Goal: Task Accomplishment & Management: Complete application form

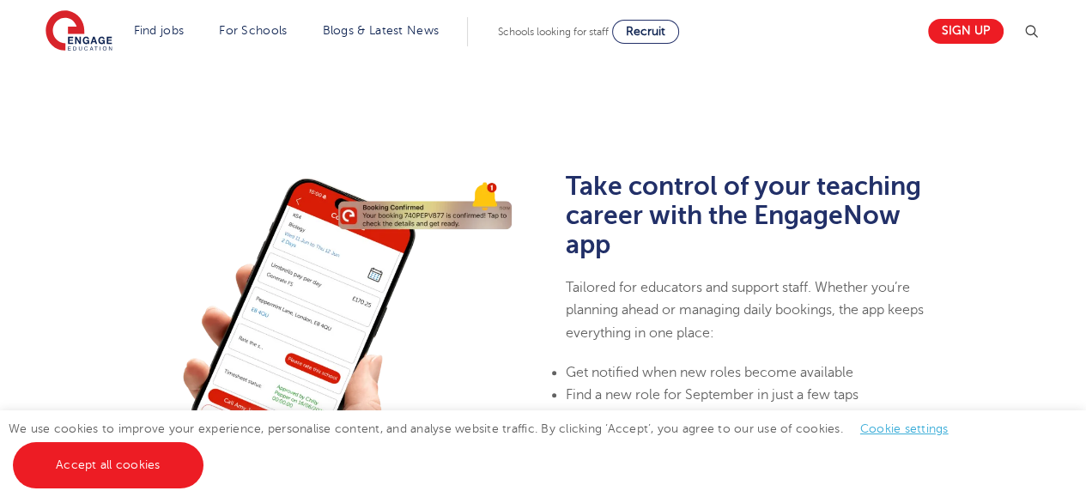
scroll to position [515, 0]
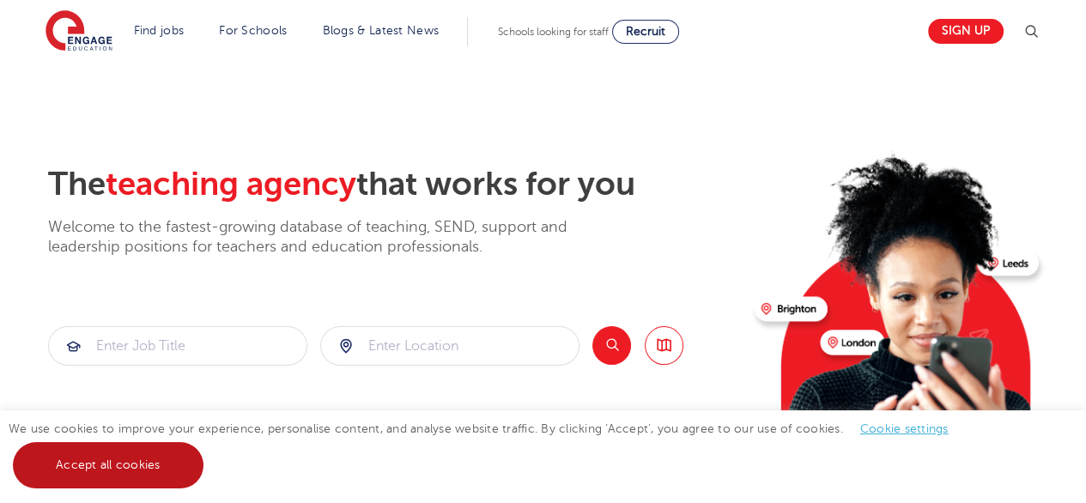
click at [169, 471] on link "Accept all cookies" at bounding box center [108, 465] width 191 height 46
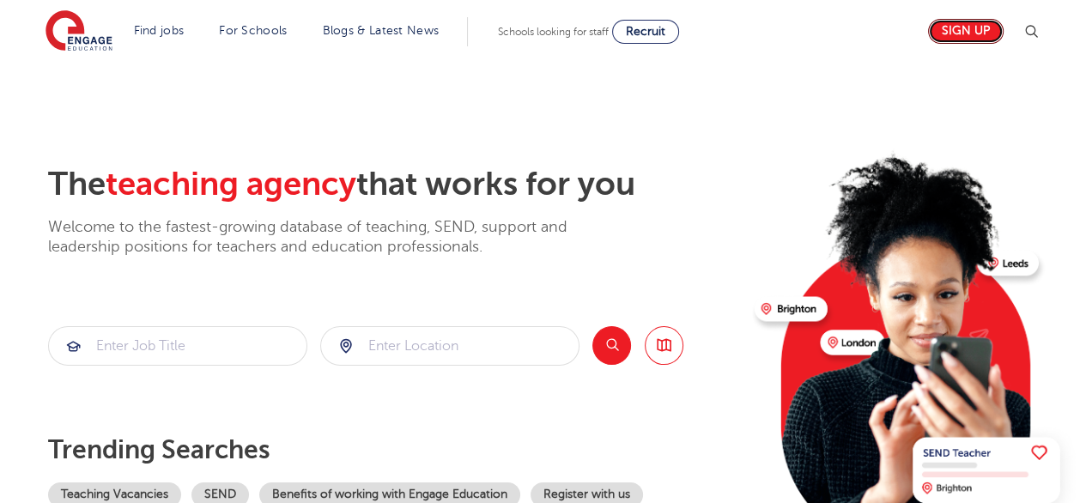
click at [966, 36] on link "Sign up" at bounding box center [966, 31] width 76 height 25
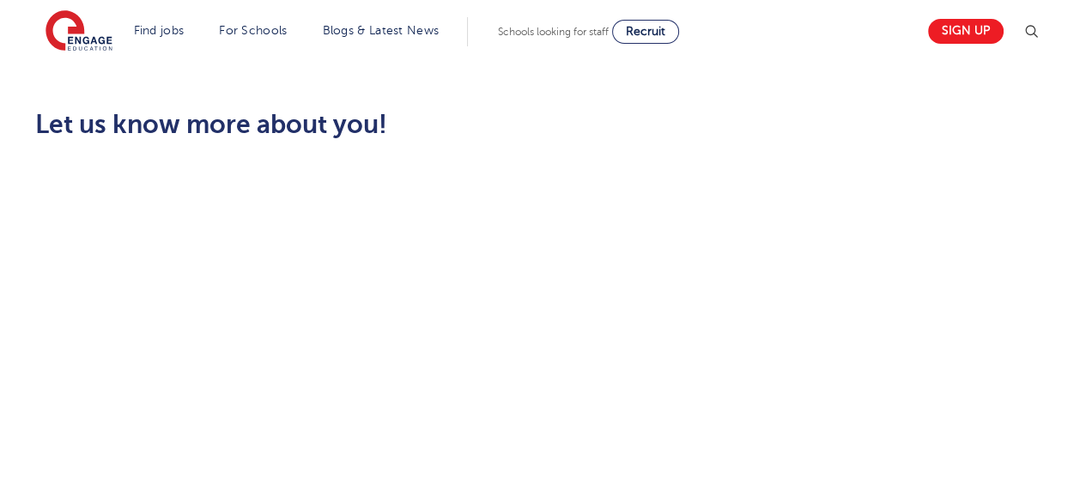
scroll to position [512, 0]
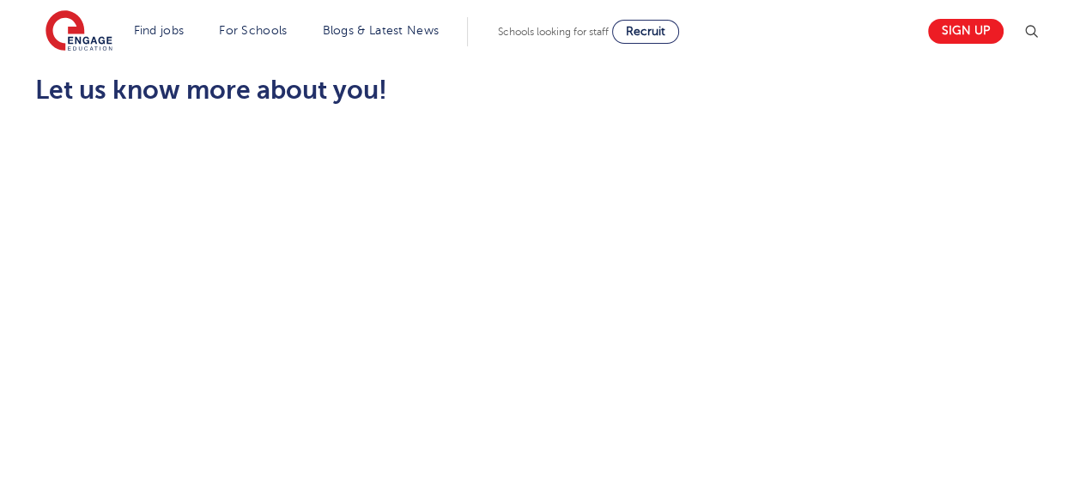
click at [0, 0] on link "All jobs" at bounding box center [0, 0] width 0 height 0
